Goal: Find specific page/section

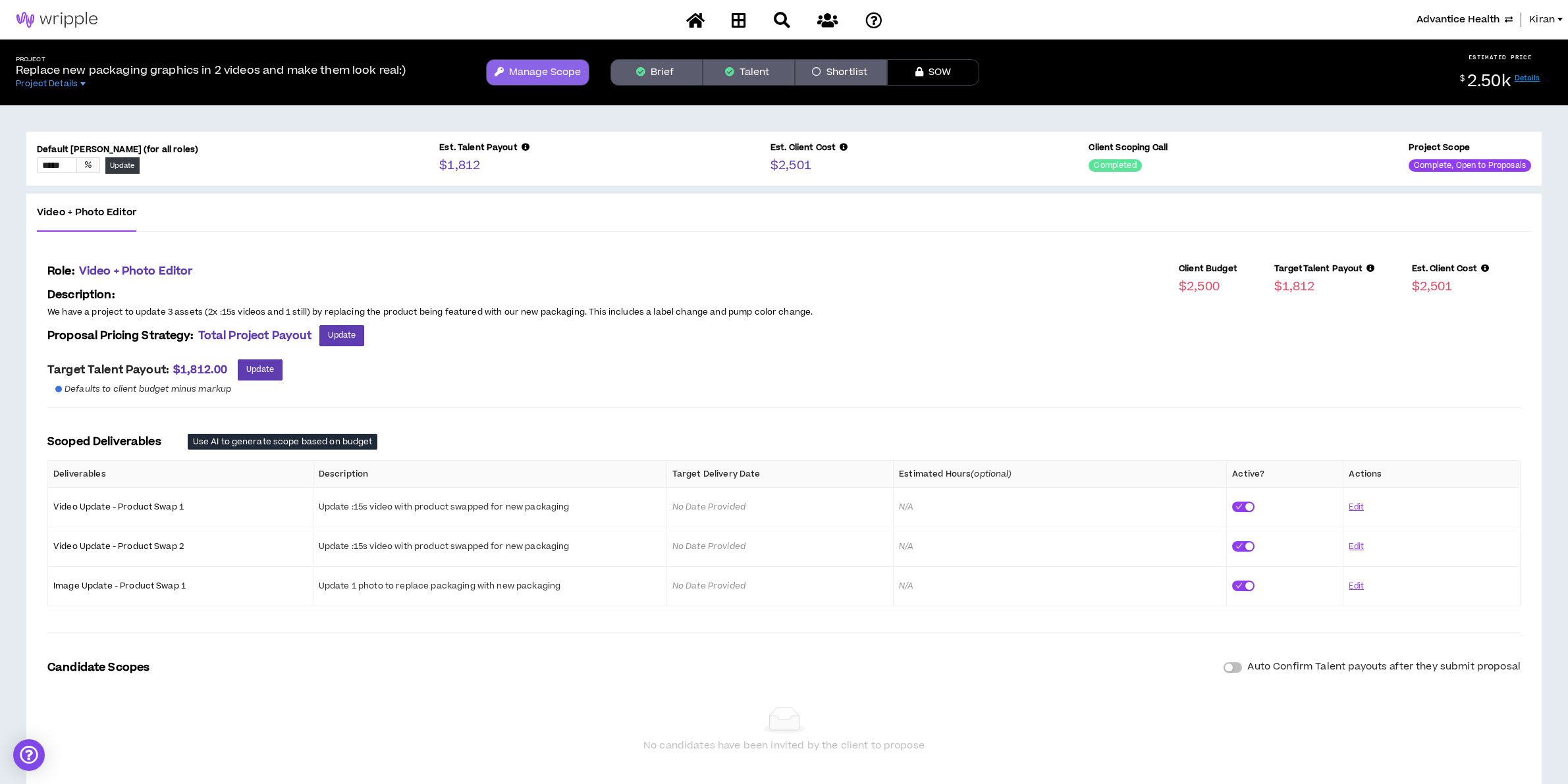
scroll to position [36, 0]
